Goal: Navigation & Orientation: Understand site structure

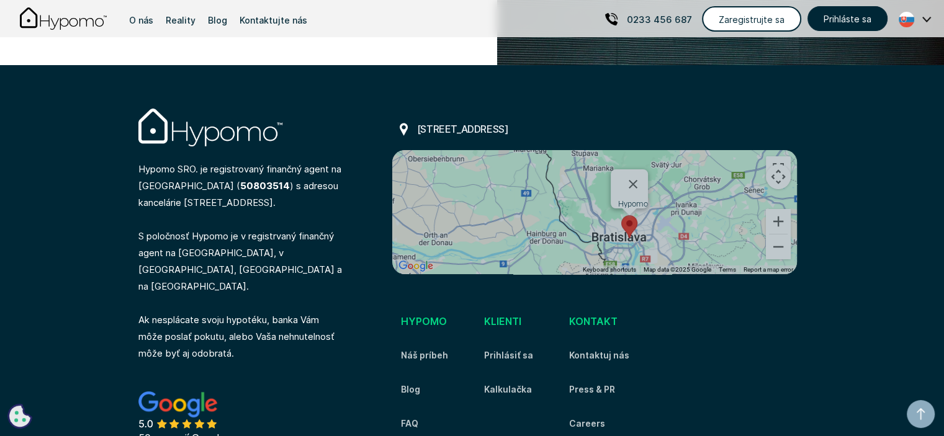
scroll to position [4769, 0]
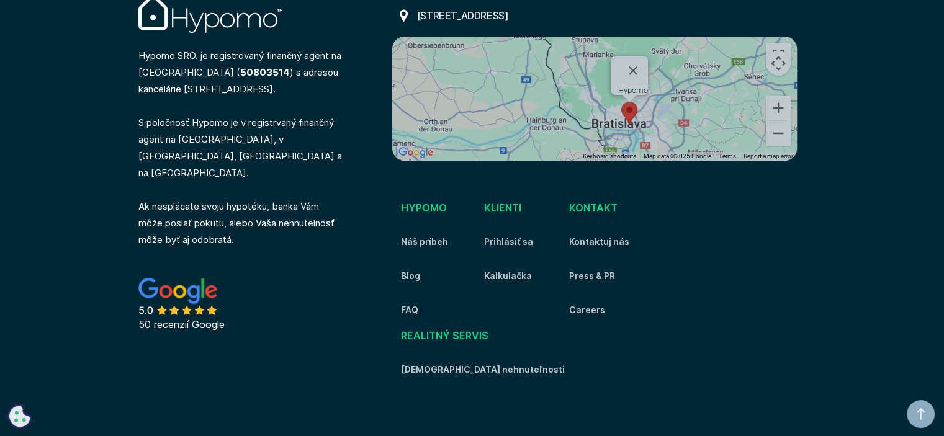
click at [246, 351] on div "Hypomo SRO. je registrovaný finančný agent na [GEOGRAPHIC_DATA] ( 50803514 ) s …" at bounding box center [473, 240] width 708 height 491
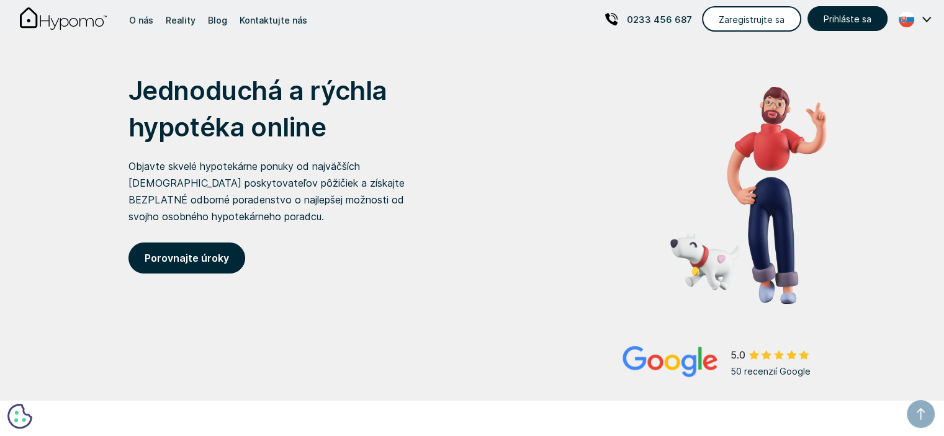
scroll to position [0, 0]
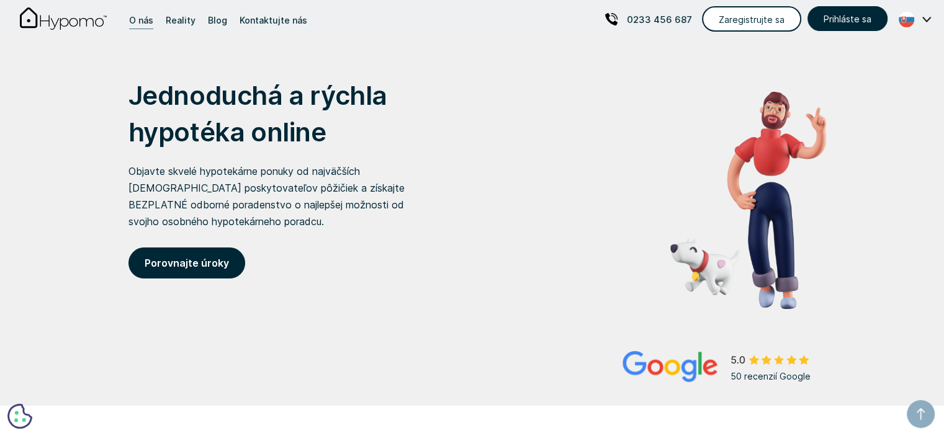
click at [137, 17] on div "O nás" at bounding box center [141, 20] width 24 height 17
